Goal: Task Accomplishment & Management: Complete application form

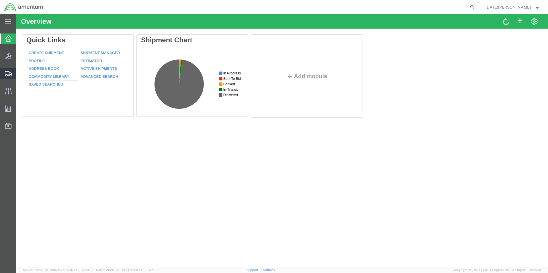
click at [0, 0] on span "Create from Template" at bounding box center [0, 0] width 0 height 0
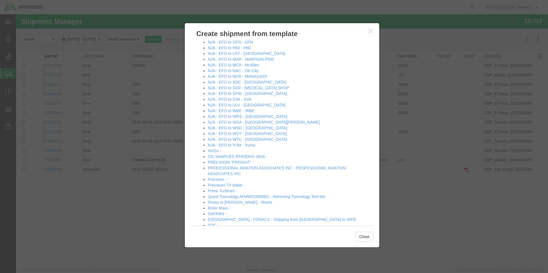
scroll to position [372, 0]
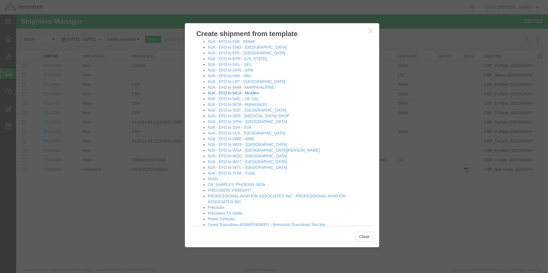
click at [245, 94] on link "NJA - EFO to MCA - McAllen" at bounding box center [233, 93] width 51 height 5
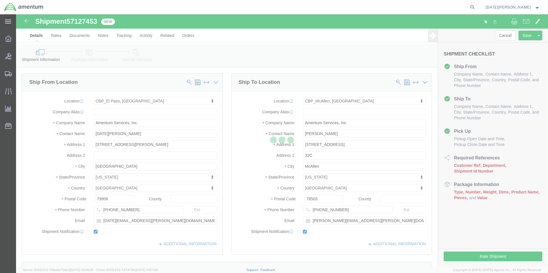
select select "49939"
select select "49941"
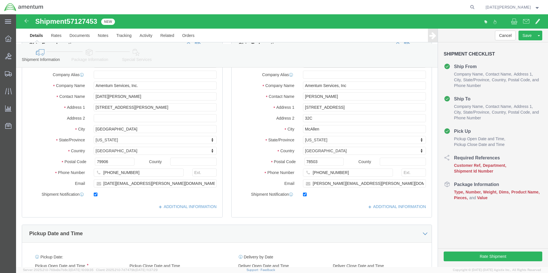
scroll to position [143, 0]
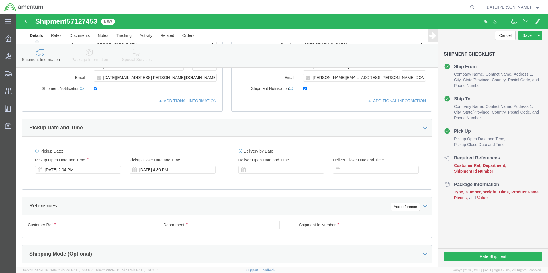
click input "text"
type input "SHOP SUPPLIES"
type input "CBP"
paste input "SHOP SUPPLIES"
type input "SHOP SUPPLIES"
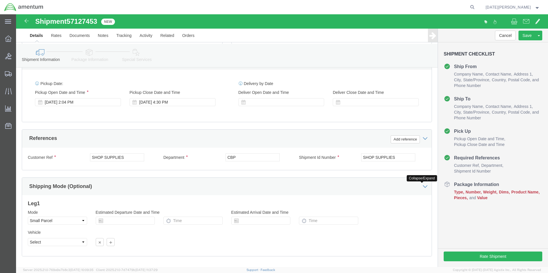
scroll to position [240, 0]
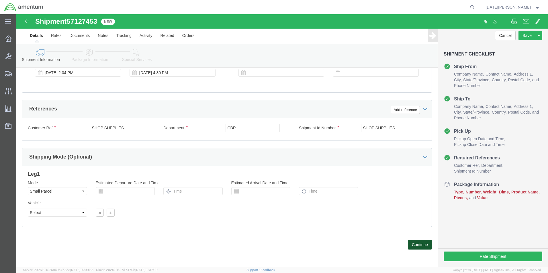
click button "Continue"
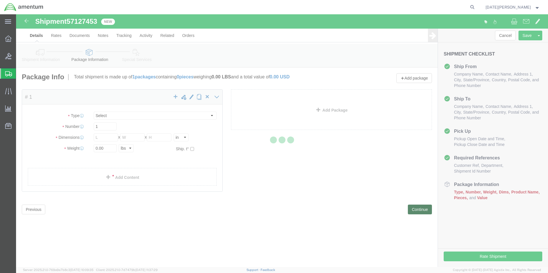
select select "YRPK"
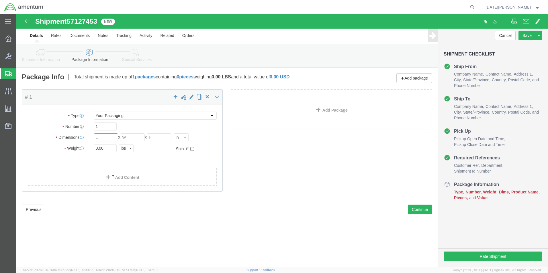
click input "text"
type input "21"
type input "10"
type input "24"
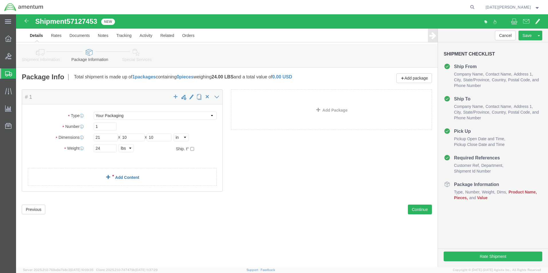
click link "Add Content"
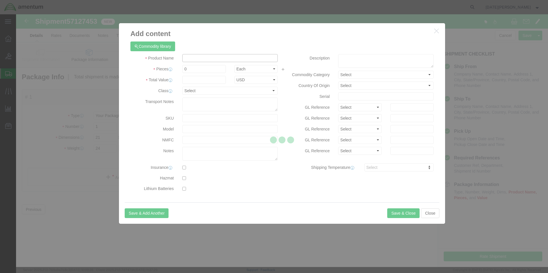
click input "text"
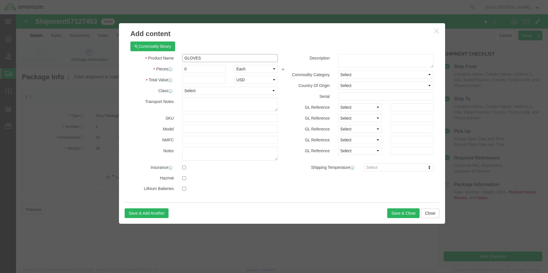
type input "GLOVES"
type input "10"
type input "150"
select select "USD"
click button "Save & Close"
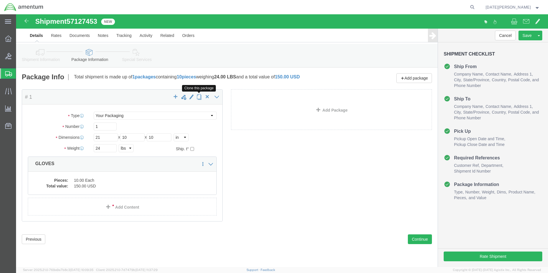
click span "button"
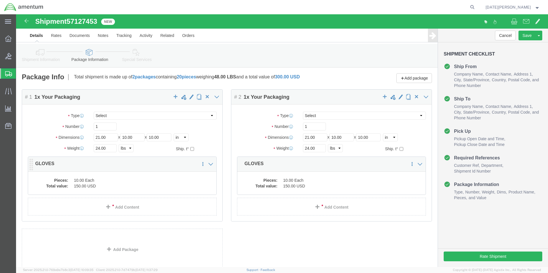
scroll to position [40, 0]
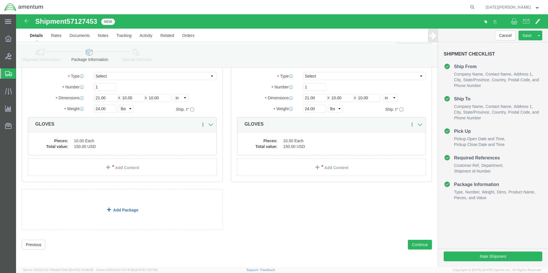
click link "Add Package"
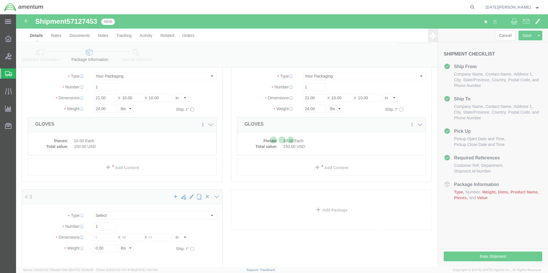
scroll to position [0, 0]
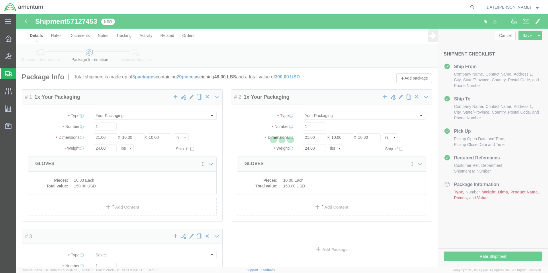
select select "YRPK"
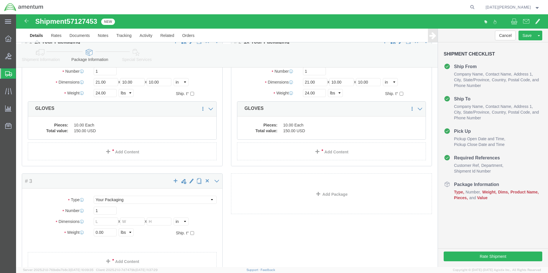
scroll to position [104, 0]
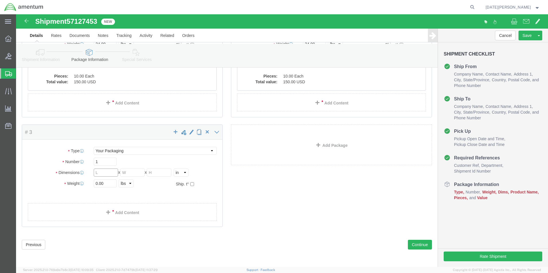
click input "text"
type input "7"
type input "16"
type input "1.80"
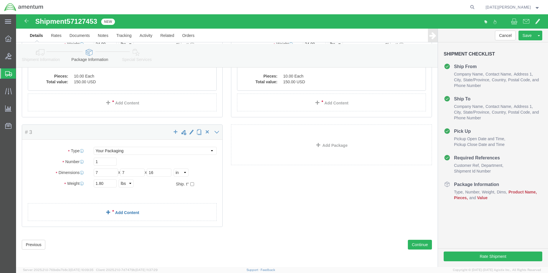
click link "Add Content"
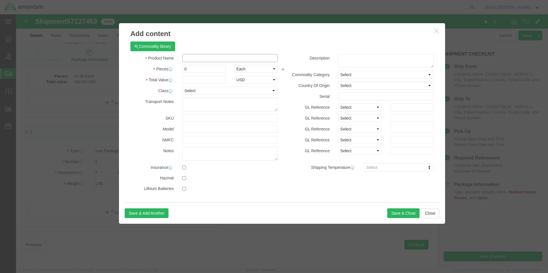
click input "text"
type input "MIXING CUP"
type input "50"
select select "USD"
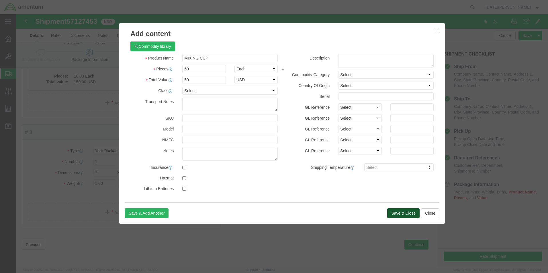
click button "Save & Close"
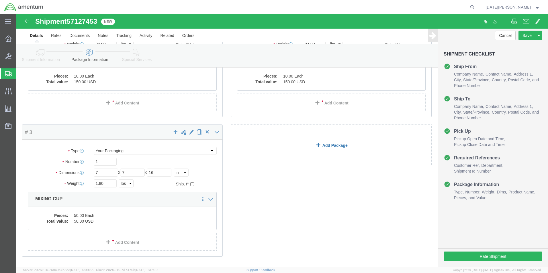
click link "Add Package"
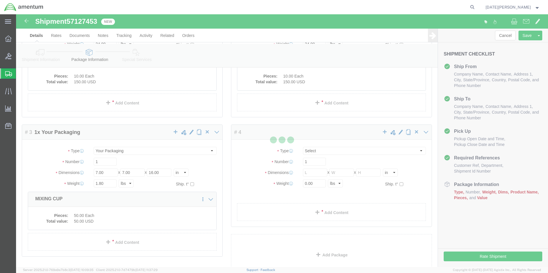
scroll to position [0, 0]
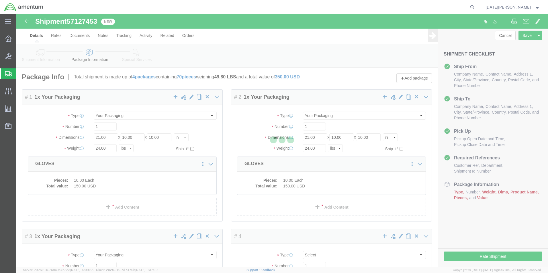
select select "YRPK"
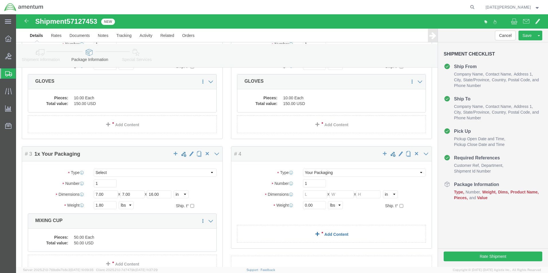
scroll to position [143, 0]
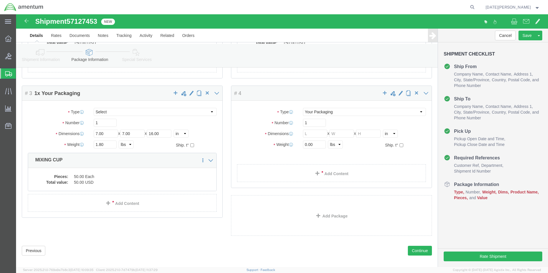
click div "Package Type Select Bale(s) Basket(s) Bolt(s) Bottle(s) Buckets Bulk Bundle(s) …"
click input "text"
type input "20"
type input "13"
type input "7"
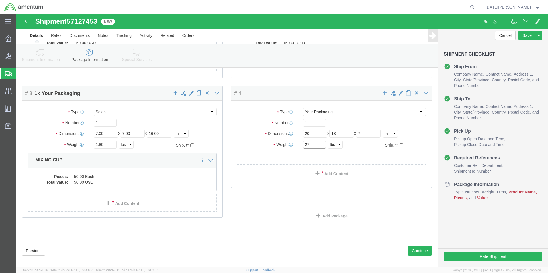
type input "27"
click link "Add Content"
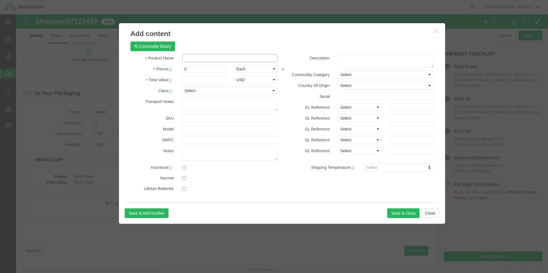
click input "text"
type input "TRASH BAGS"
type input "1"
type input "250"
select select "USD"
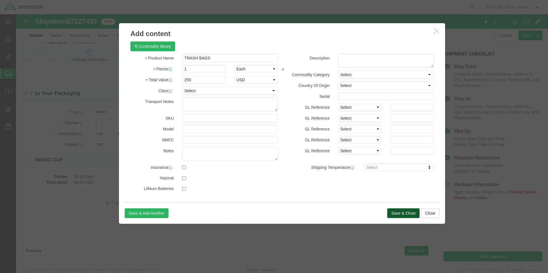
click button "Save & Close"
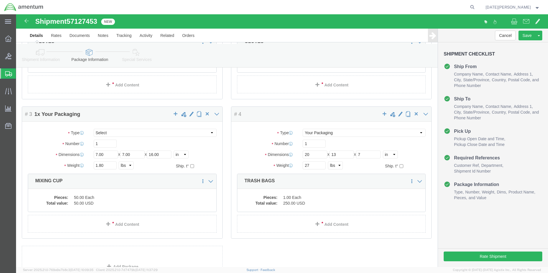
scroll to position [122, 0]
click span "button"
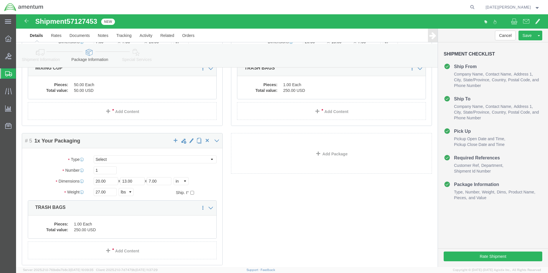
scroll to position [274, 0]
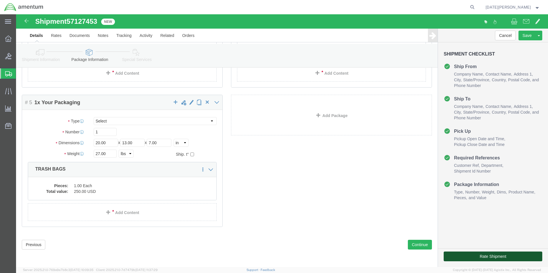
click button "Rate Shipment"
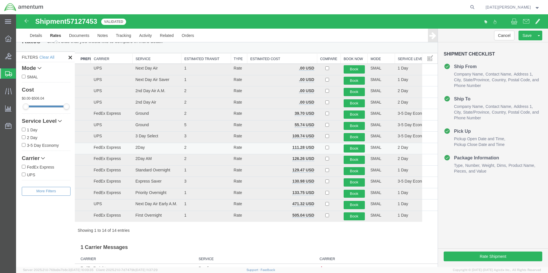
scroll to position [0, 0]
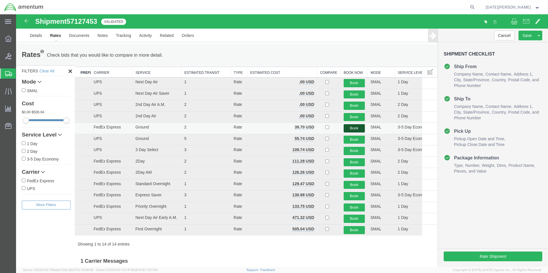
click at [349, 127] on button "Book" at bounding box center [353, 128] width 21 height 8
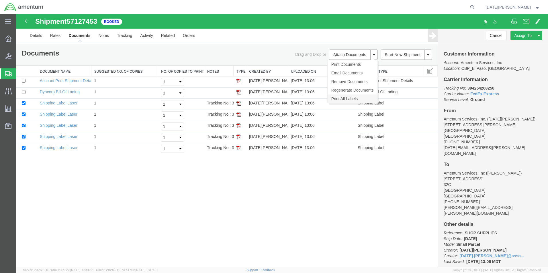
click at [356, 97] on link "Print All Labels" at bounding box center [352, 99] width 50 height 9
click at [0, 0] on span "Create from Template" at bounding box center [0, 0] width 0 height 0
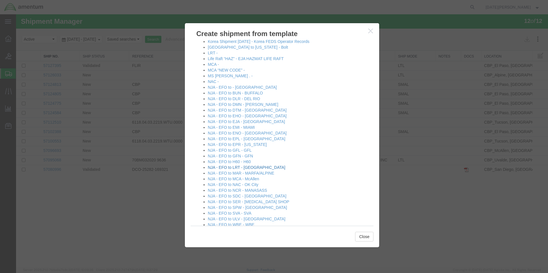
scroll to position [315, 0]
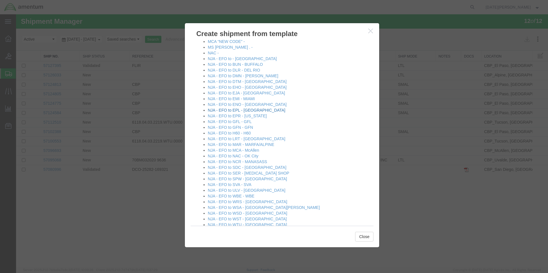
click at [242, 111] on link "NJA - EFO to EPL - [GEOGRAPHIC_DATA]" at bounding box center [246, 110] width 77 height 5
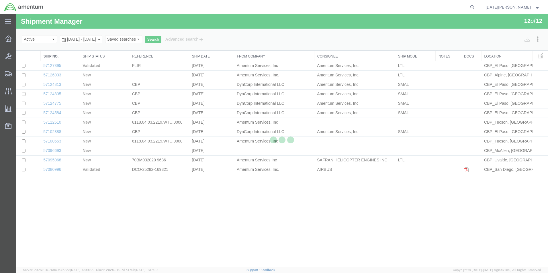
select select "49939"
select select "49927"
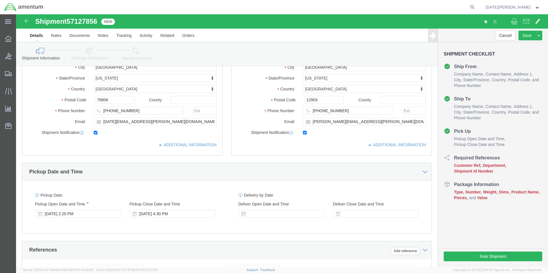
scroll to position [200, 0]
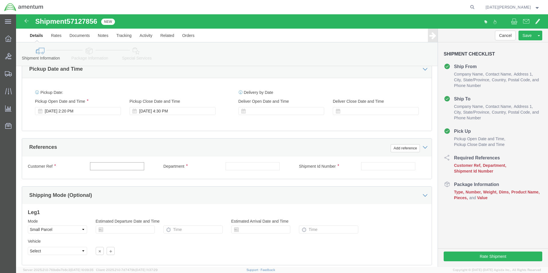
click input "text"
type input "613-012092"
type input "CBP"
paste input "613-012092"
type input "613-012092"
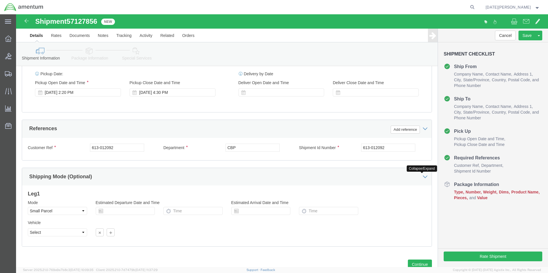
scroll to position [239, 0]
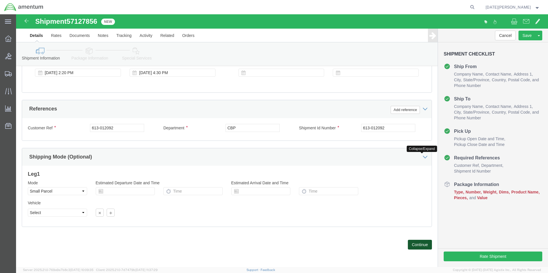
click button "Continue"
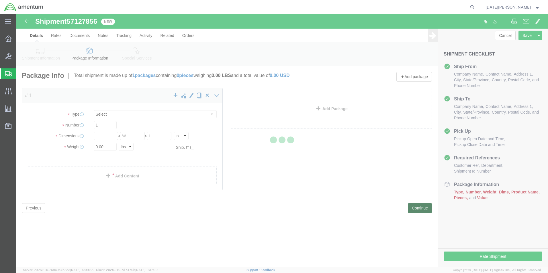
select select "YRPK"
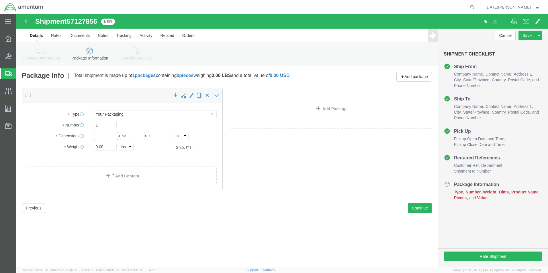
click input "text"
type input "12"
type input "9"
type input "6"
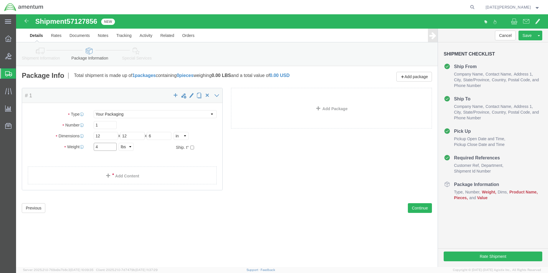
type input "4"
click link "Add Content"
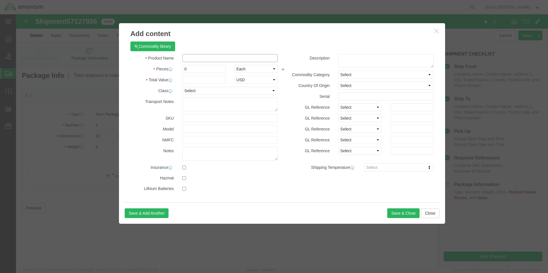
click input "text"
type input "CONTROL STATION"
type input "1"
type input "3000"
select select "USD"
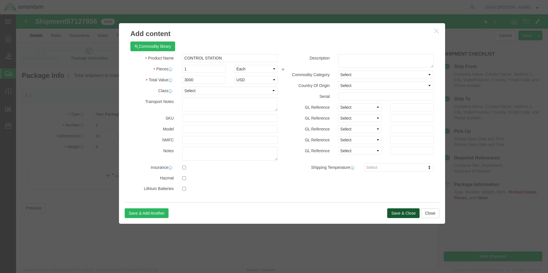
click button "Save & Close"
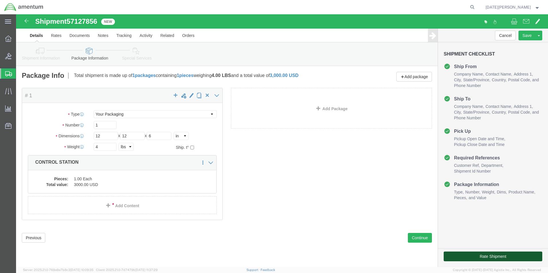
click button "Rate Shipment"
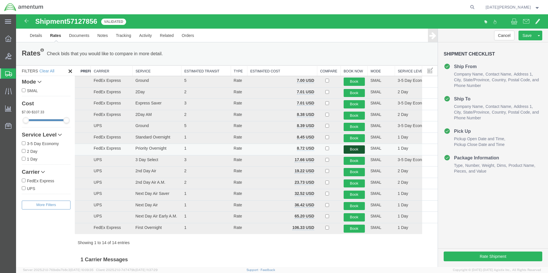
click at [349, 150] on button "Book" at bounding box center [353, 150] width 21 height 8
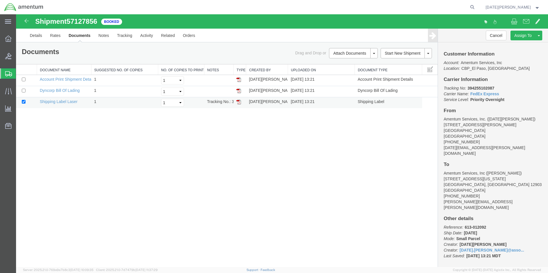
click at [241, 103] on td at bounding box center [239, 102] width 13 height 11
drag, startPoint x: 239, startPoint y: 102, endPoint x: 89, endPoint y: 15, distance: 173.0
click at [239, 102] on img at bounding box center [238, 102] width 5 height 5
